Goal: Transaction & Acquisition: Purchase product/service

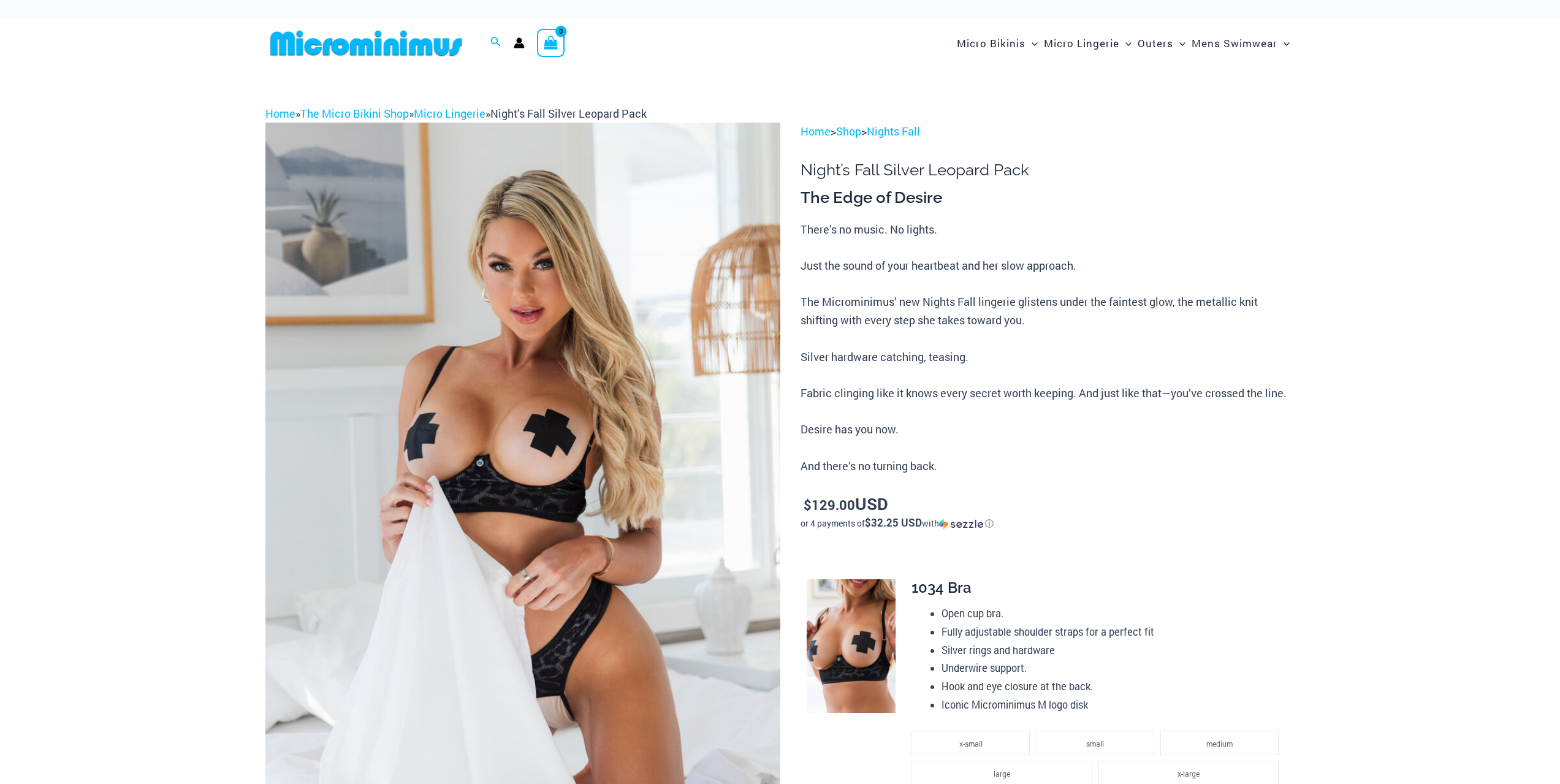
scroll to position [65, 0]
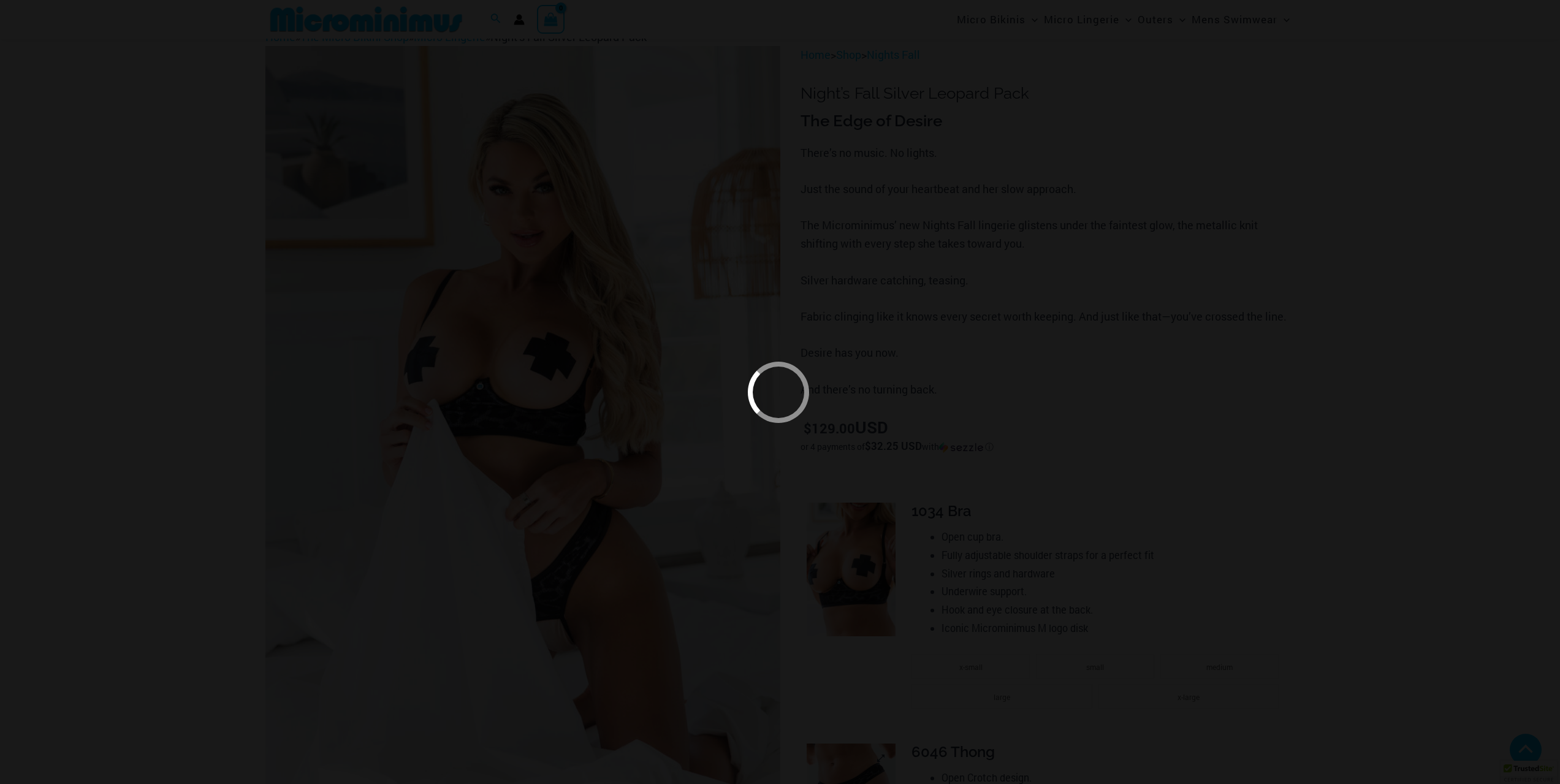
scroll to position [551, 0]
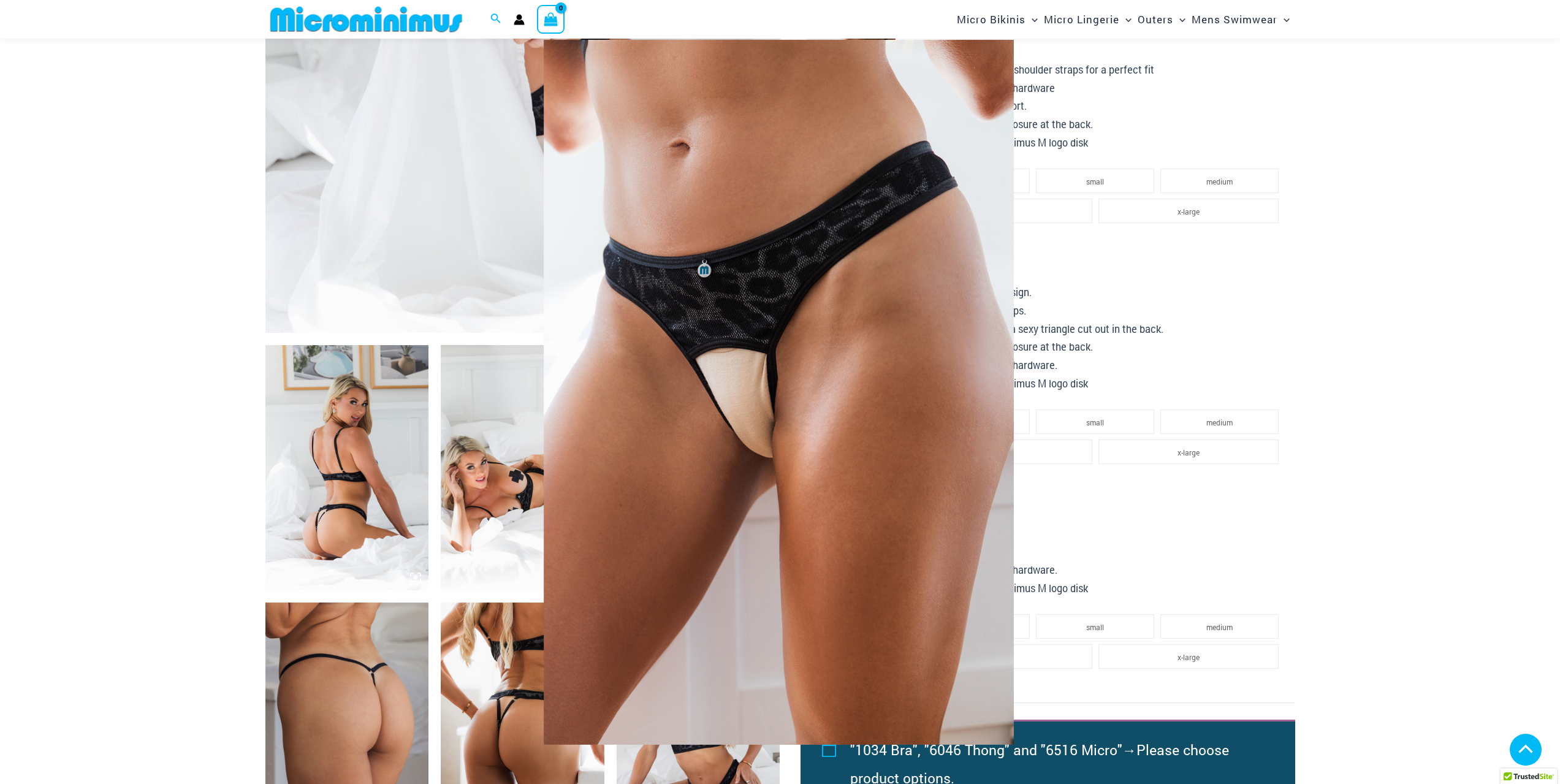
click at [1331, 329] on div at bounding box center [780, 392] width 1560 height 784
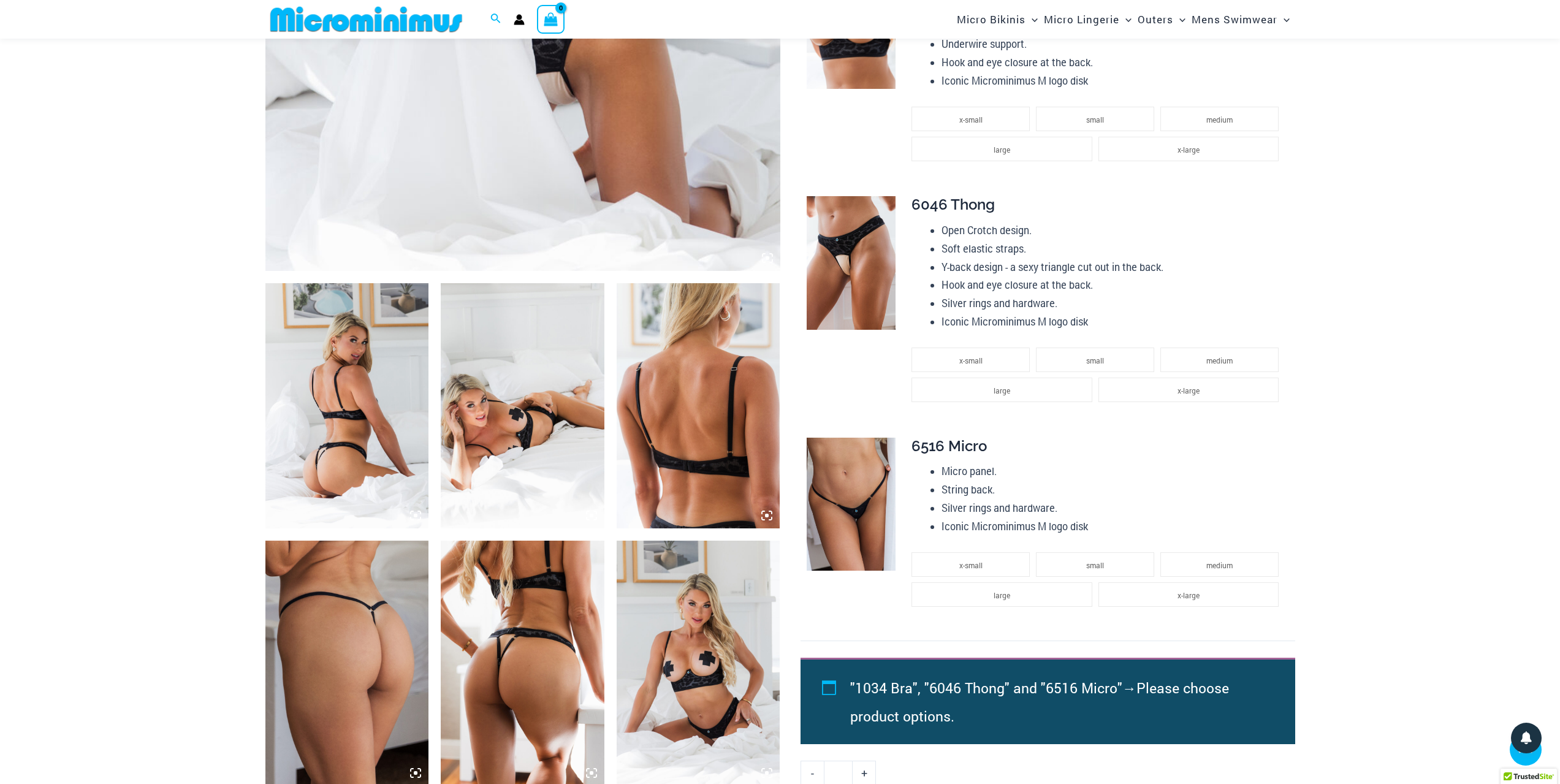
scroll to position [612, 0]
click at [338, 421] on img at bounding box center [347, 406] width 164 height 245
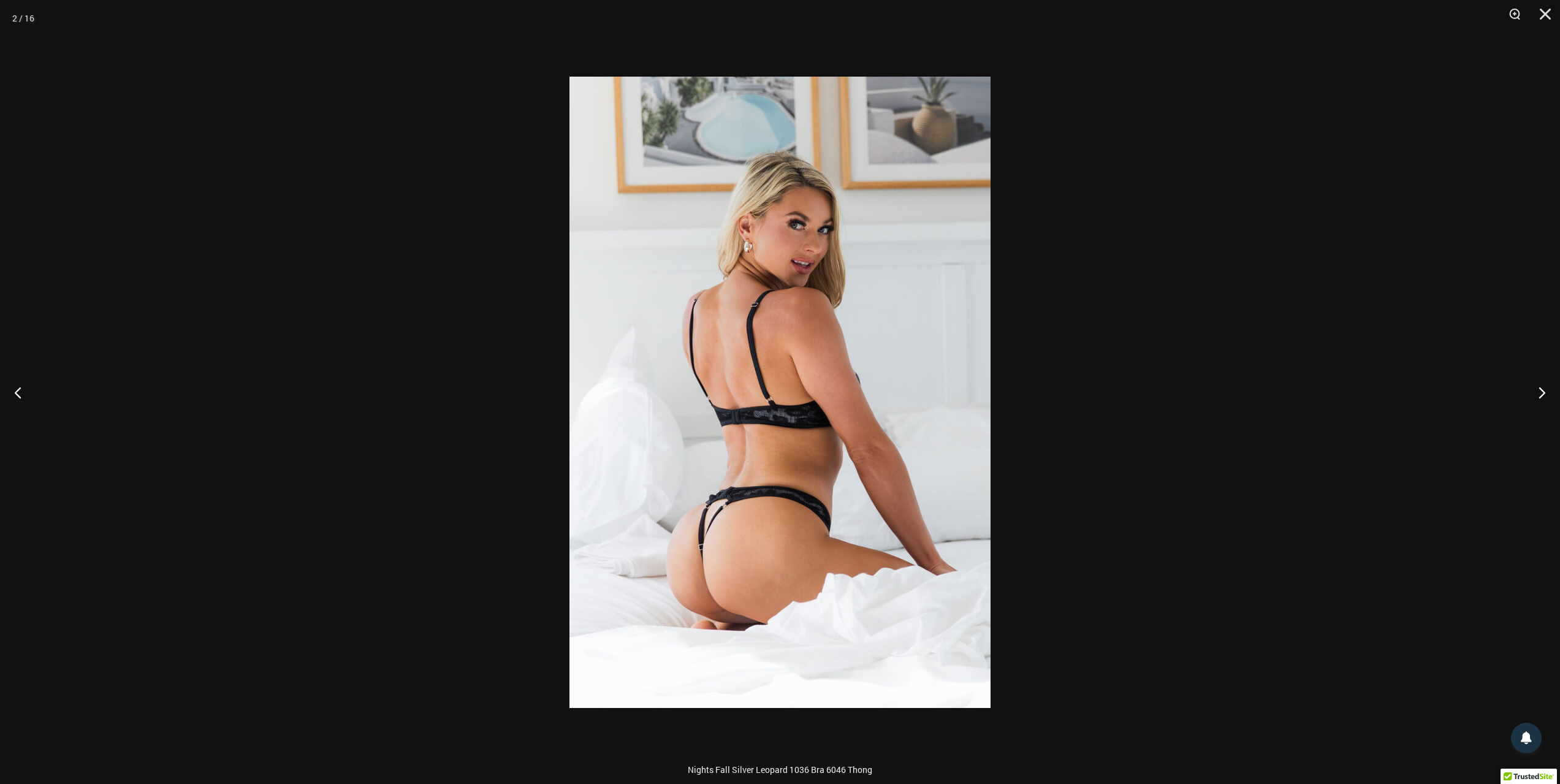
click at [356, 443] on div at bounding box center [780, 392] width 1560 height 784
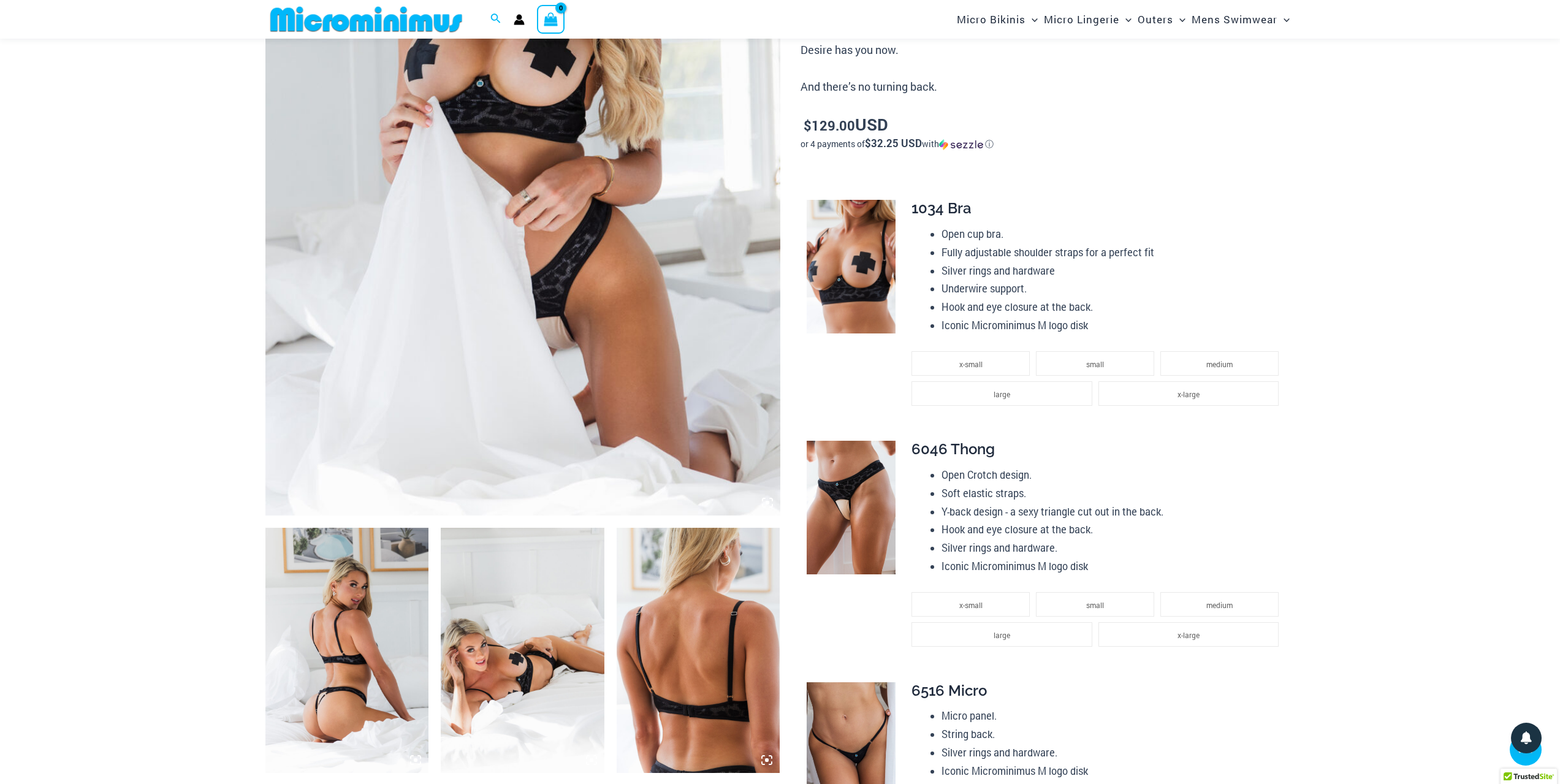
scroll to position [306, 0]
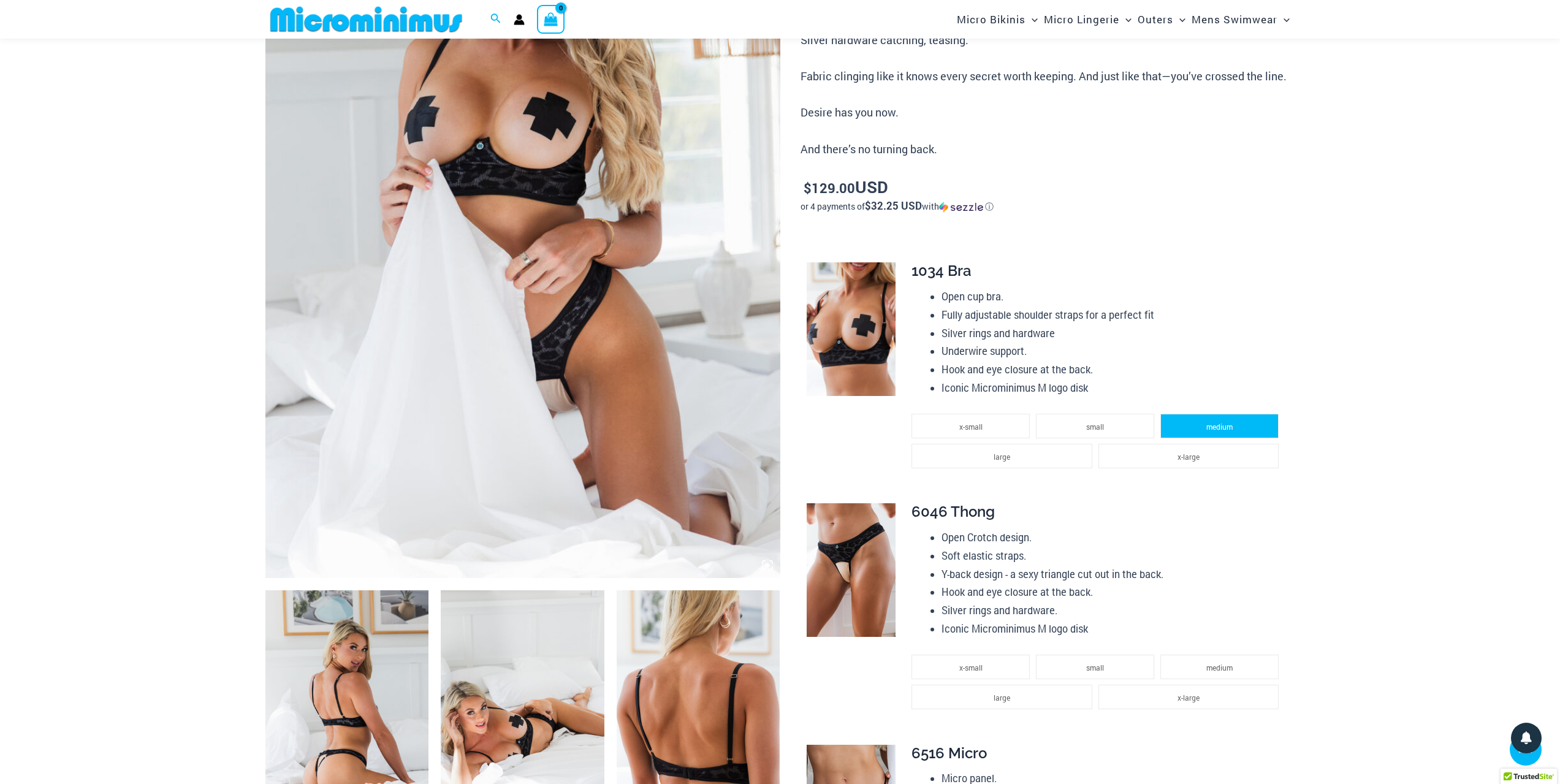
click at [1198, 427] on li "medium" at bounding box center [1219, 426] width 118 height 24
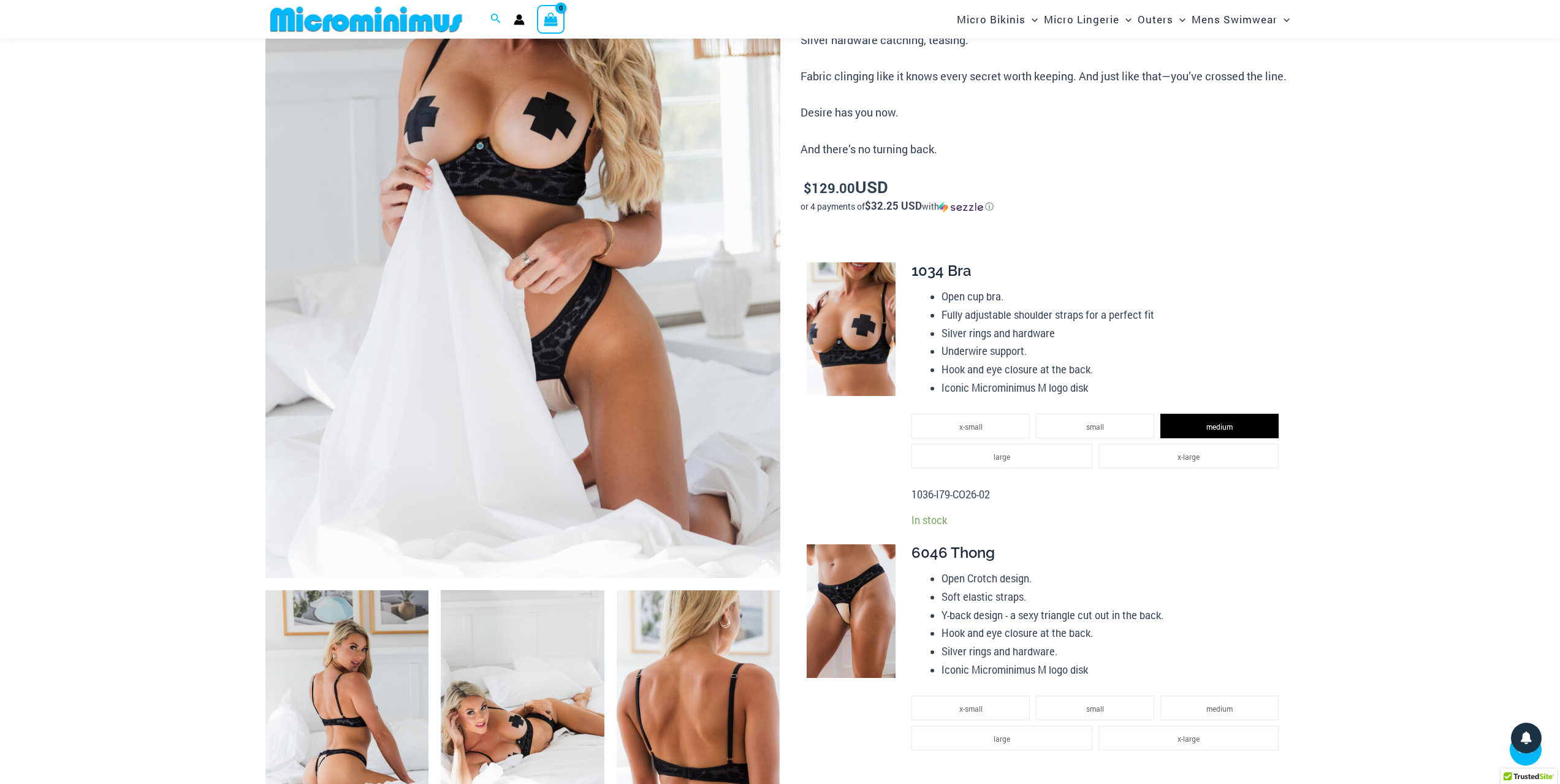
drag, startPoint x: 1195, startPoint y: 701, endPoint x: 1191, endPoint y: 687, distance: 14.6
click at [1195, 700] on li "medium" at bounding box center [1219, 708] width 118 height 24
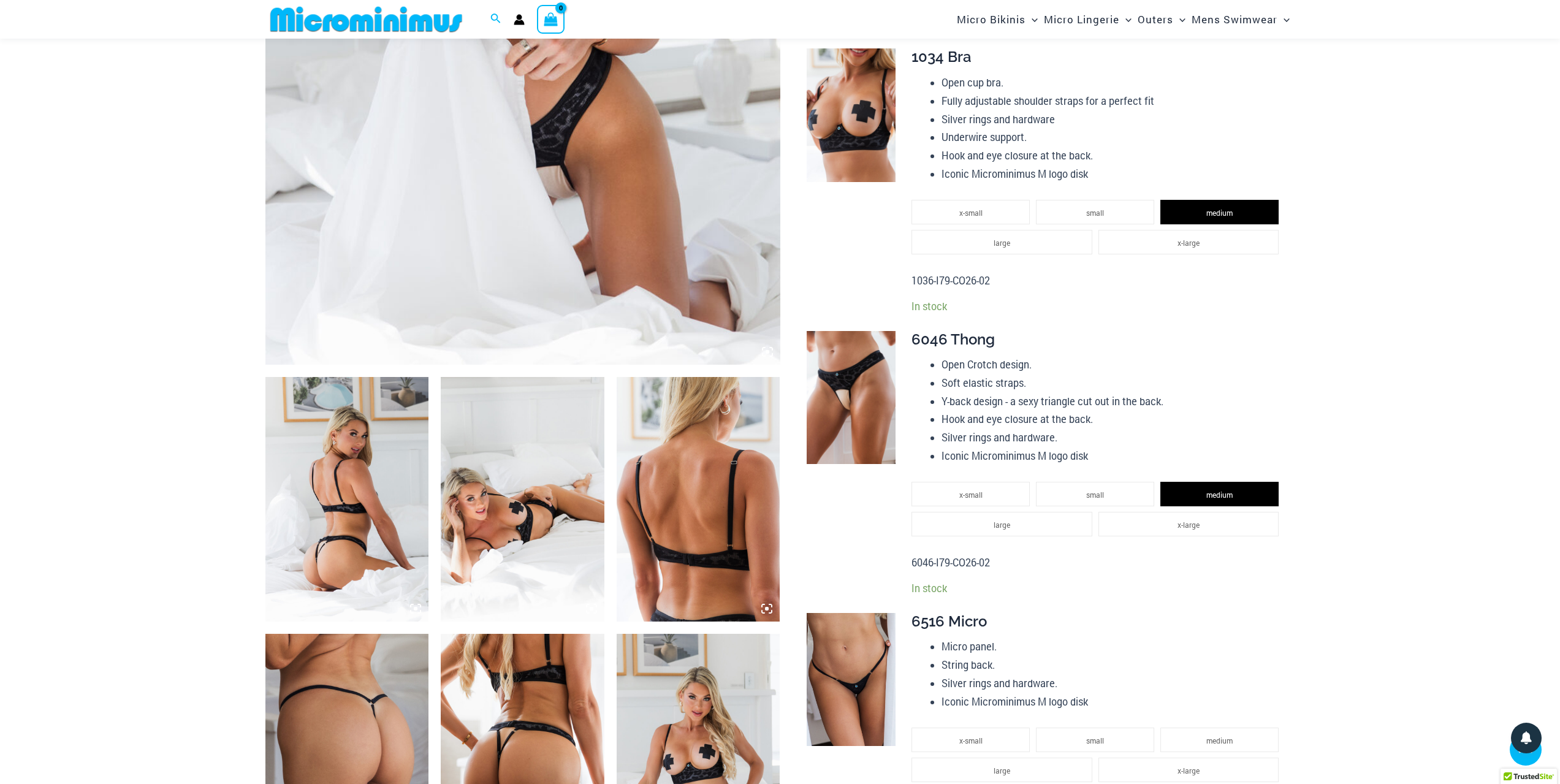
scroll to position [785, 0]
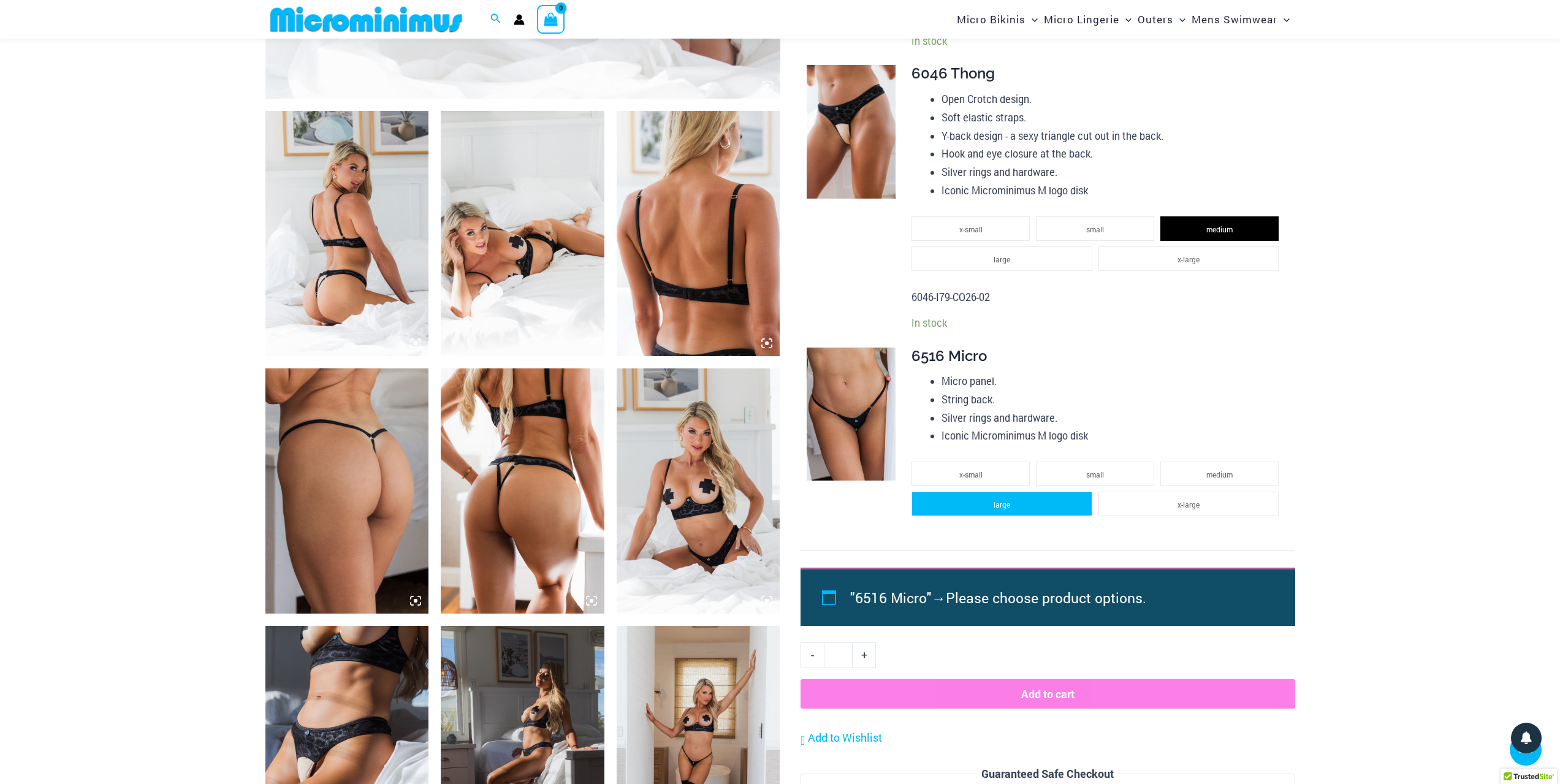
click at [1046, 505] on li "large" at bounding box center [1001, 504] width 180 height 24
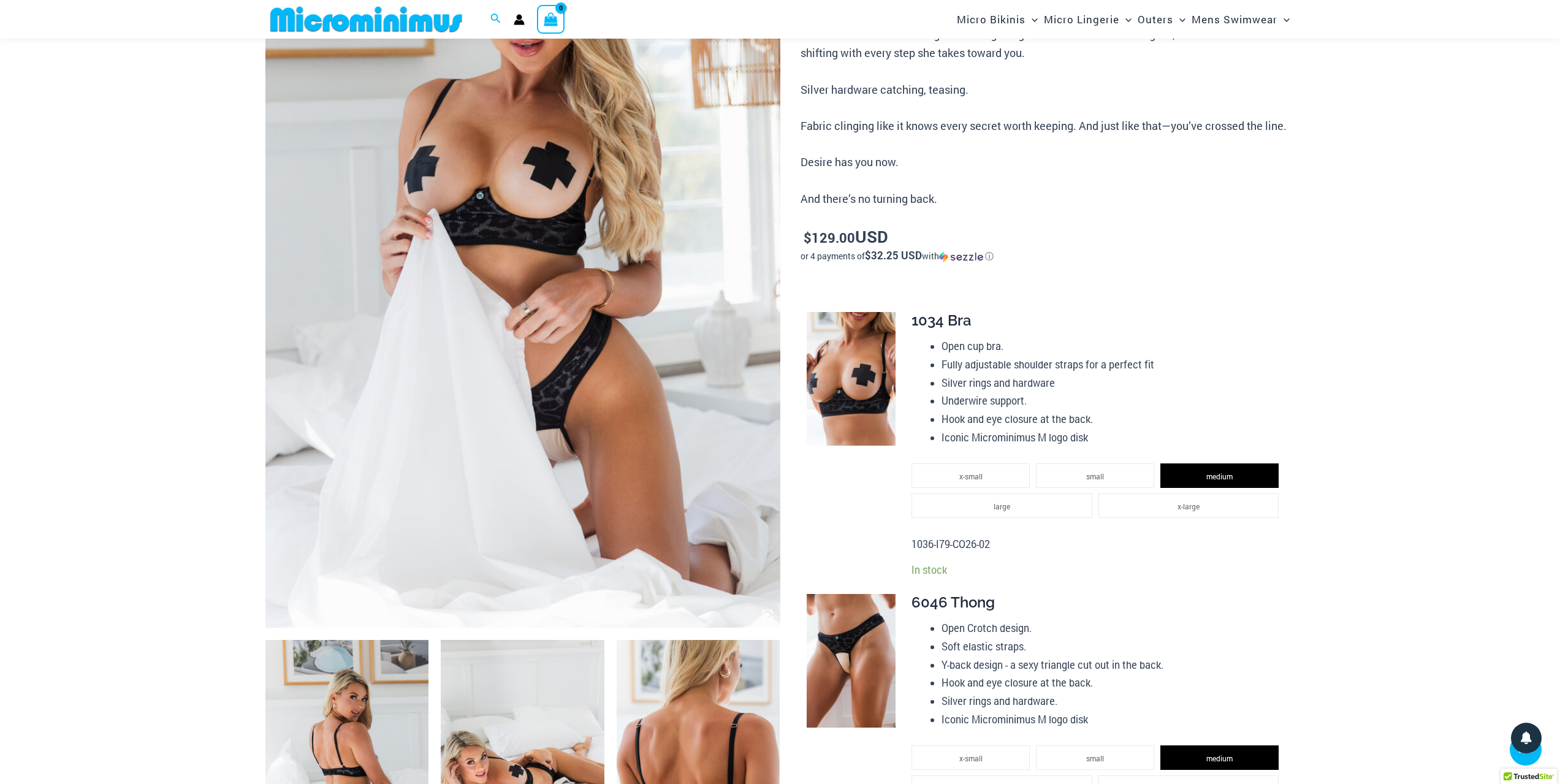
scroll to position [0, 0]
